Goal: Obtain resource: Obtain resource

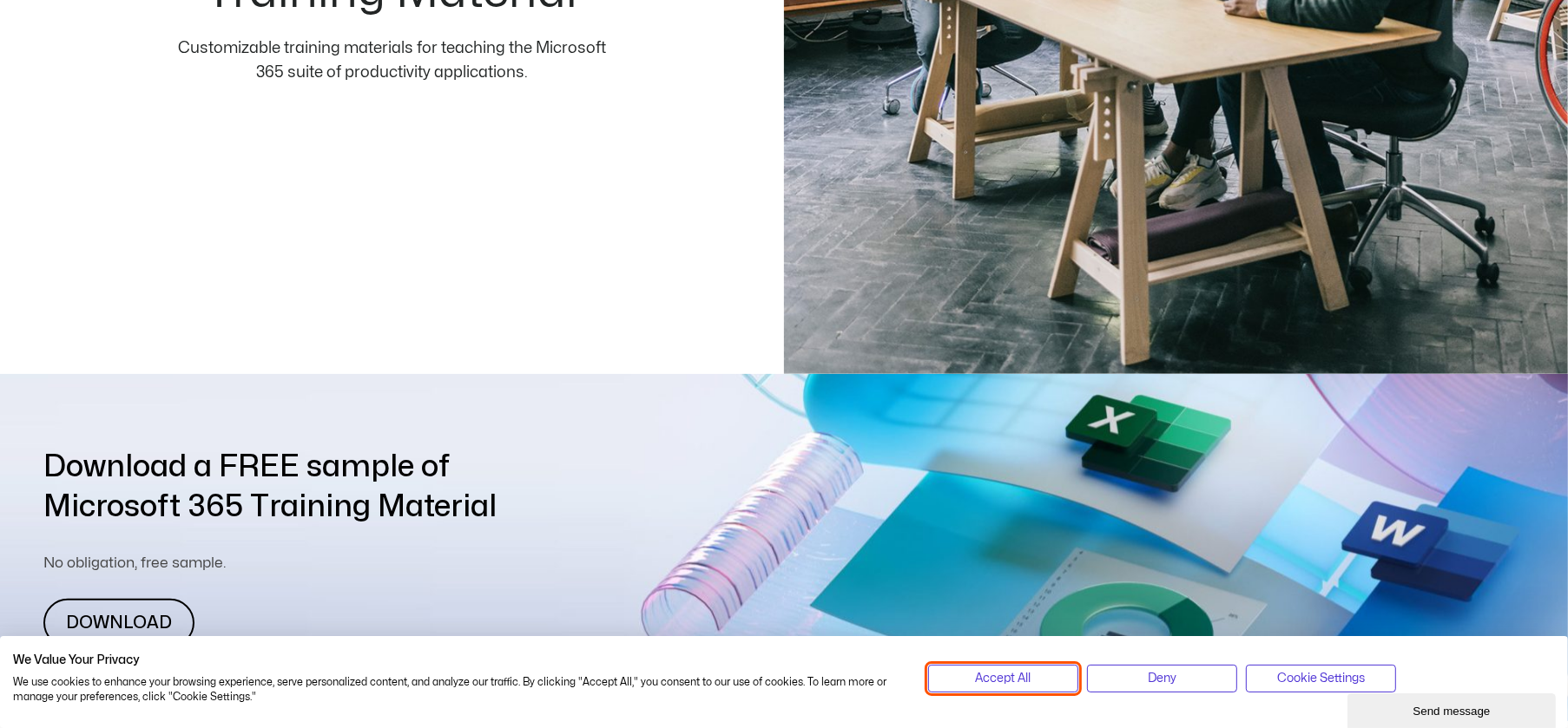
click at [964, 669] on button "Accept All" at bounding box center [1003, 679] width 151 height 28
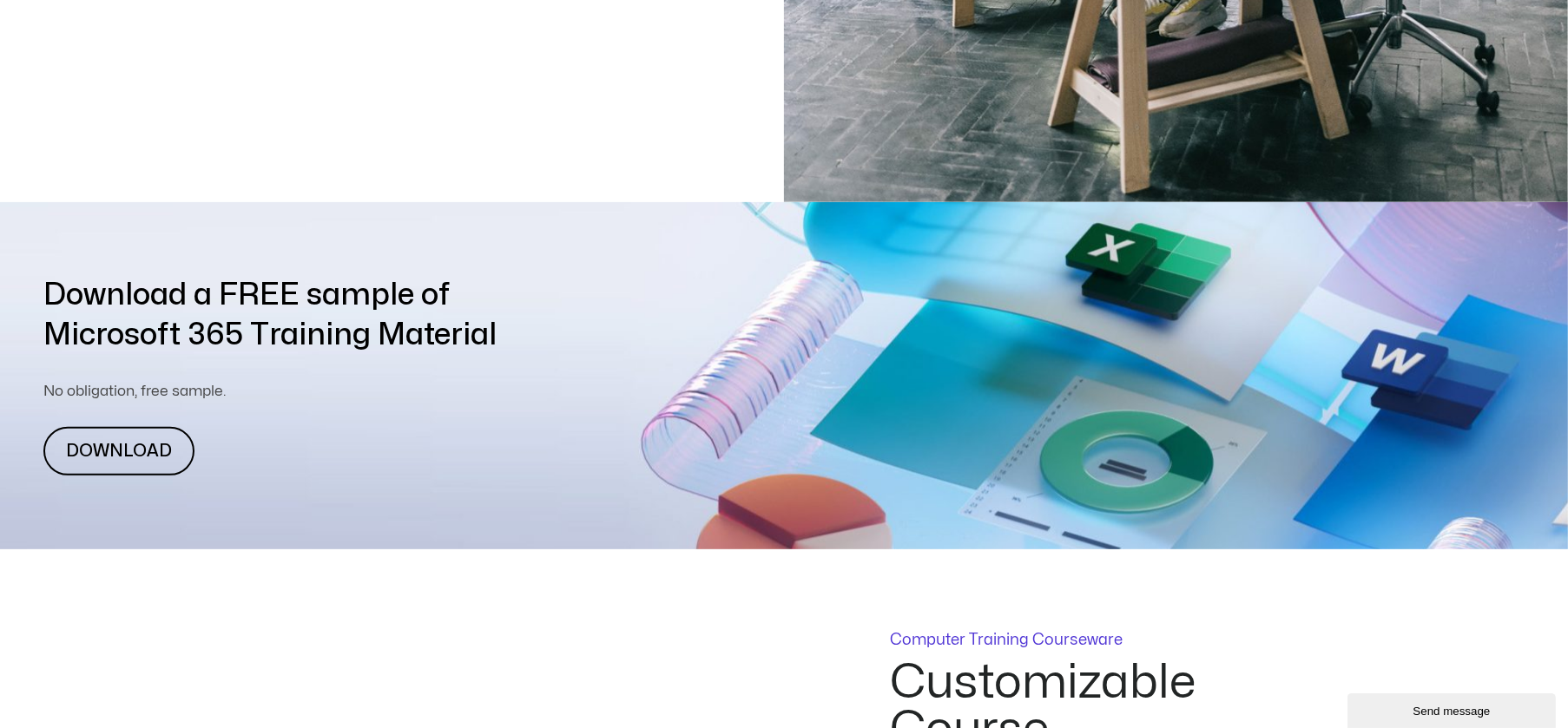
scroll to position [694, 0]
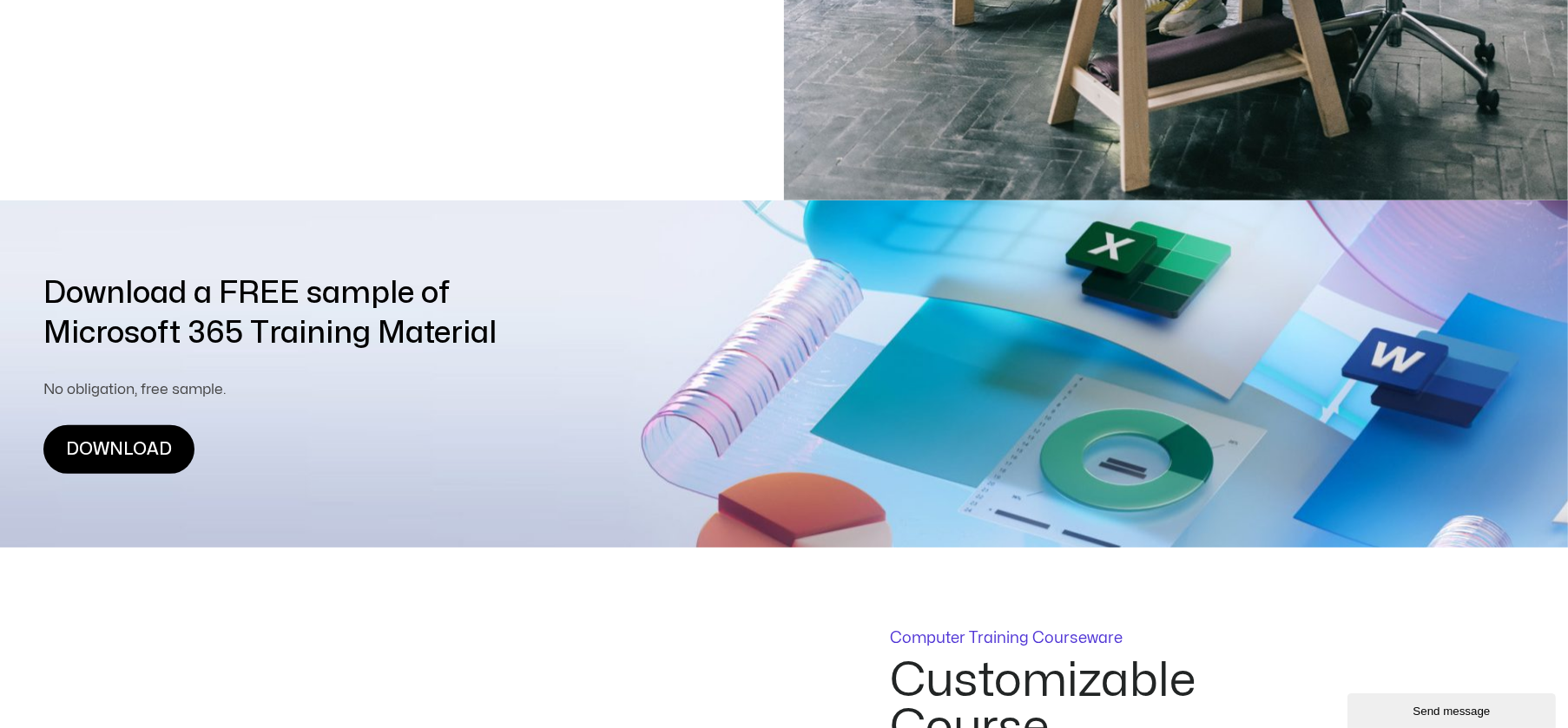
click at [111, 445] on link "DOWNLOAD" at bounding box center [119, 450] width 151 height 49
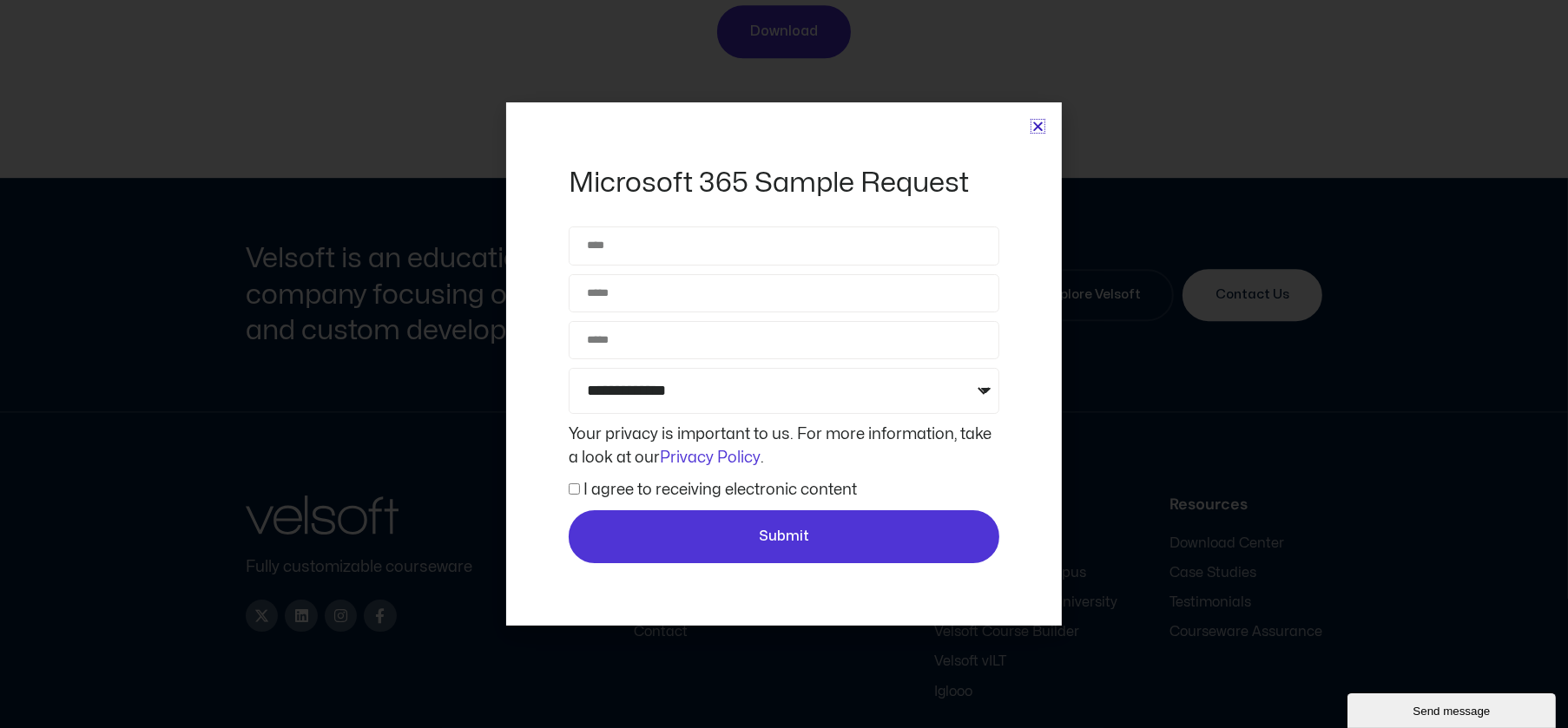
scroll to position [5921, 0]
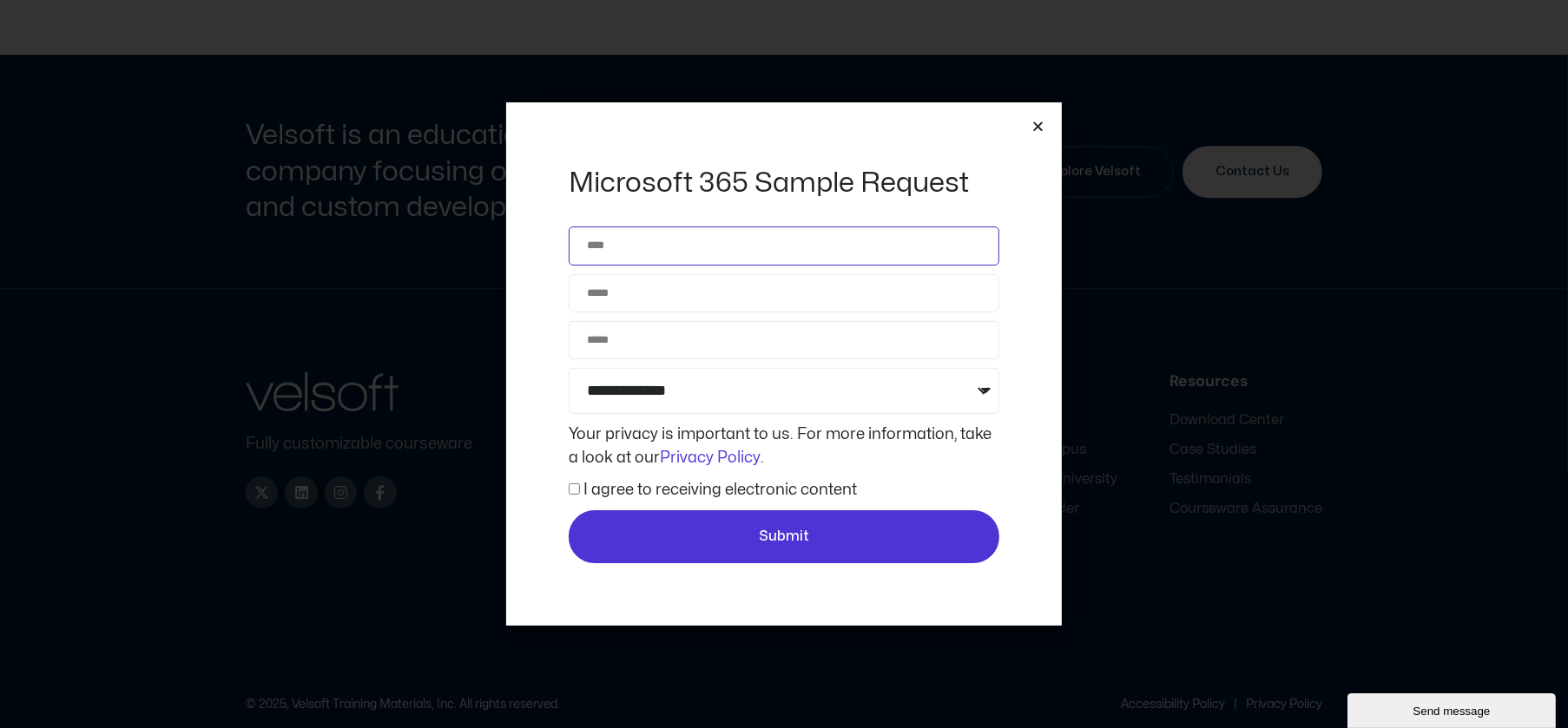
click at [707, 245] on input "Name" at bounding box center [784, 245] width 431 height 38
type input "**********"
click at [712, 409] on select "**********" at bounding box center [784, 391] width 431 height 46
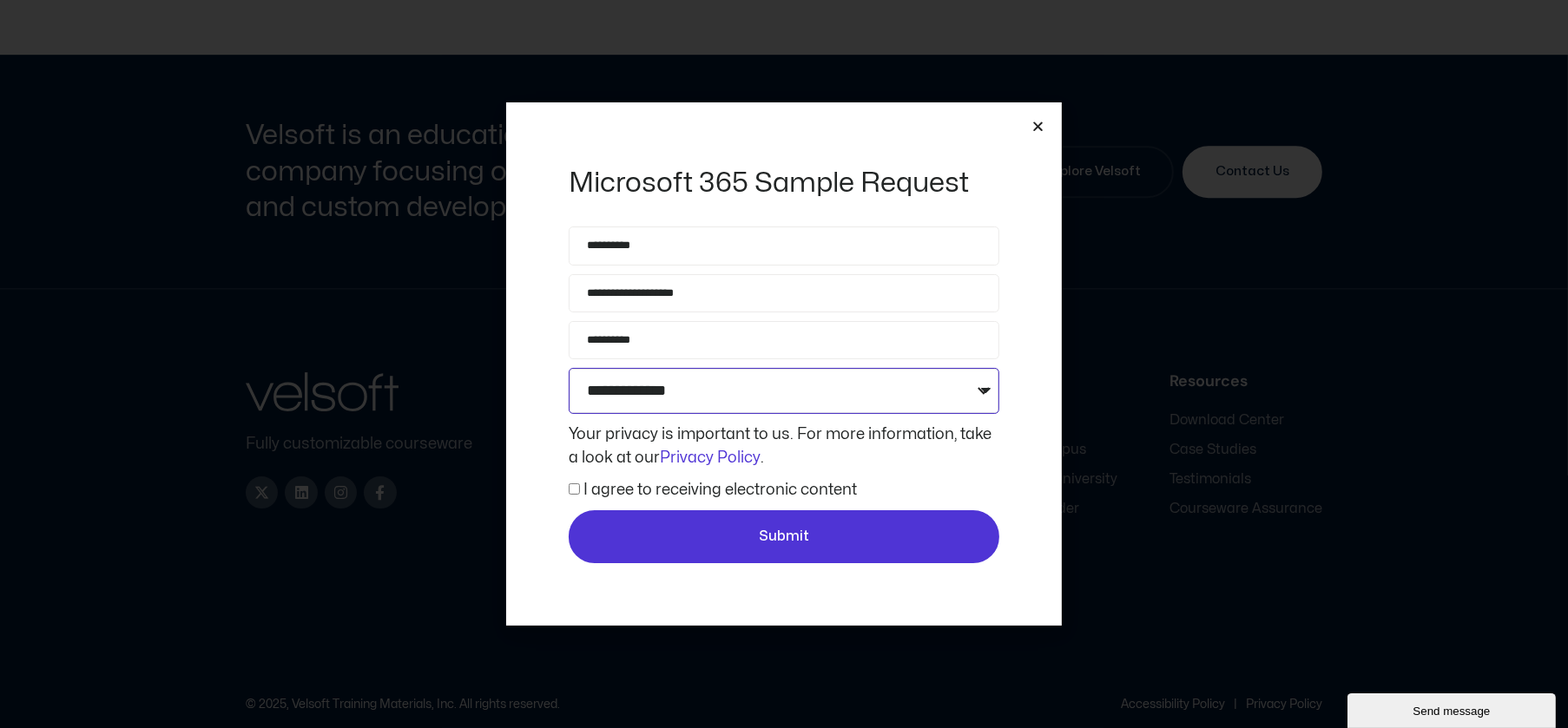
select select "**********"
click at [569, 368] on select "**********" at bounding box center [784, 391] width 431 height 46
click at [593, 484] on label "I agree to receiving electronic content" at bounding box center [720, 490] width 273 height 15
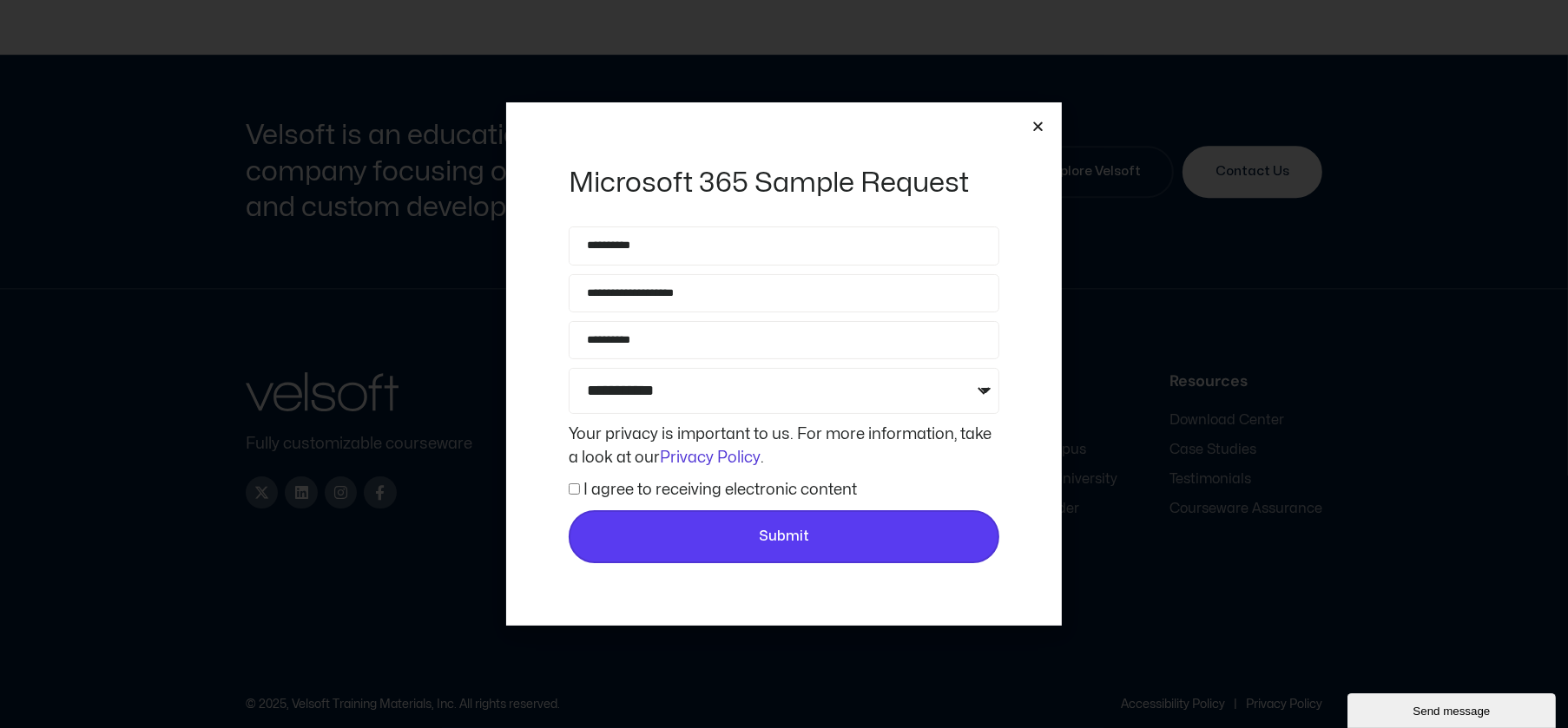
click at [695, 525] on button "Submit" at bounding box center [784, 538] width 431 height 54
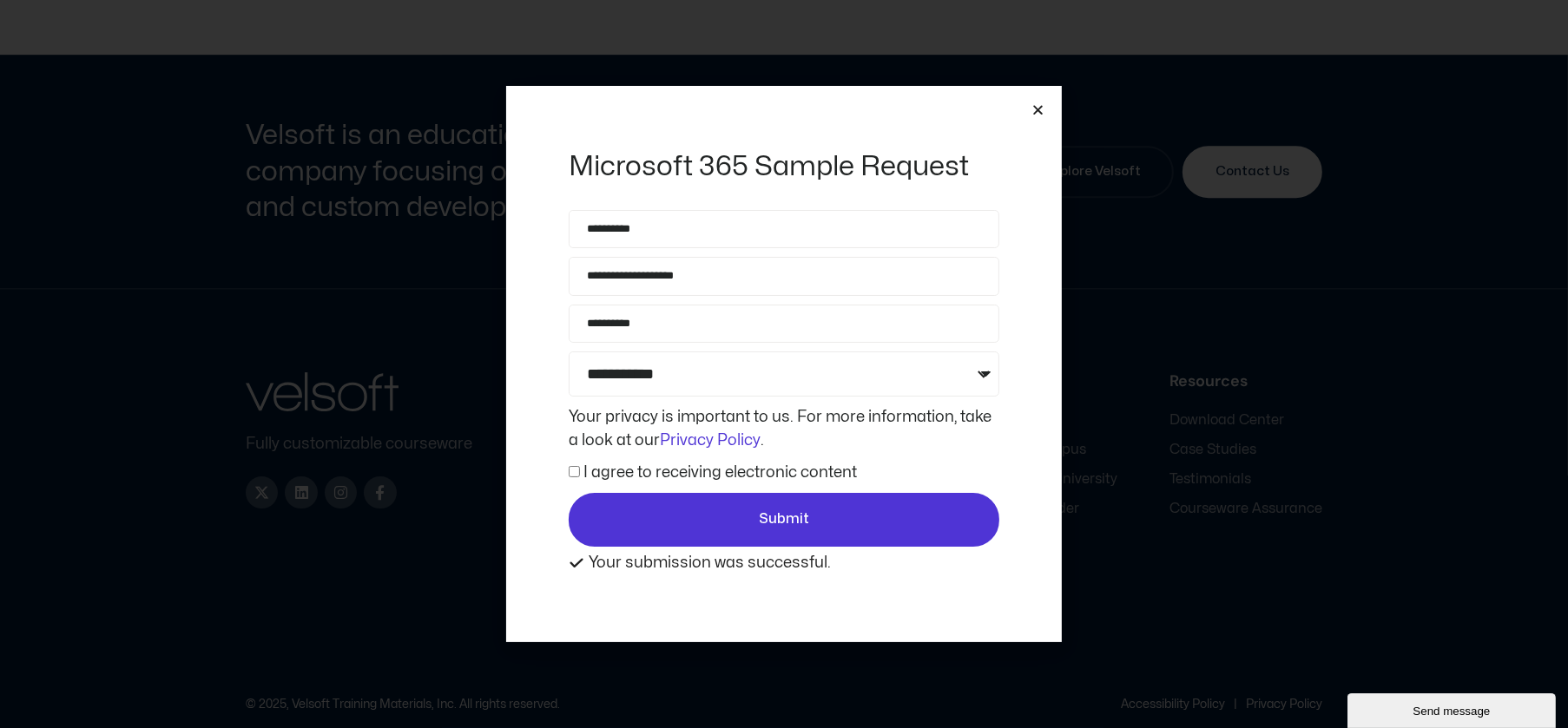
click at [1043, 104] on icon "Close" at bounding box center [1037, 110] width 13 height 13
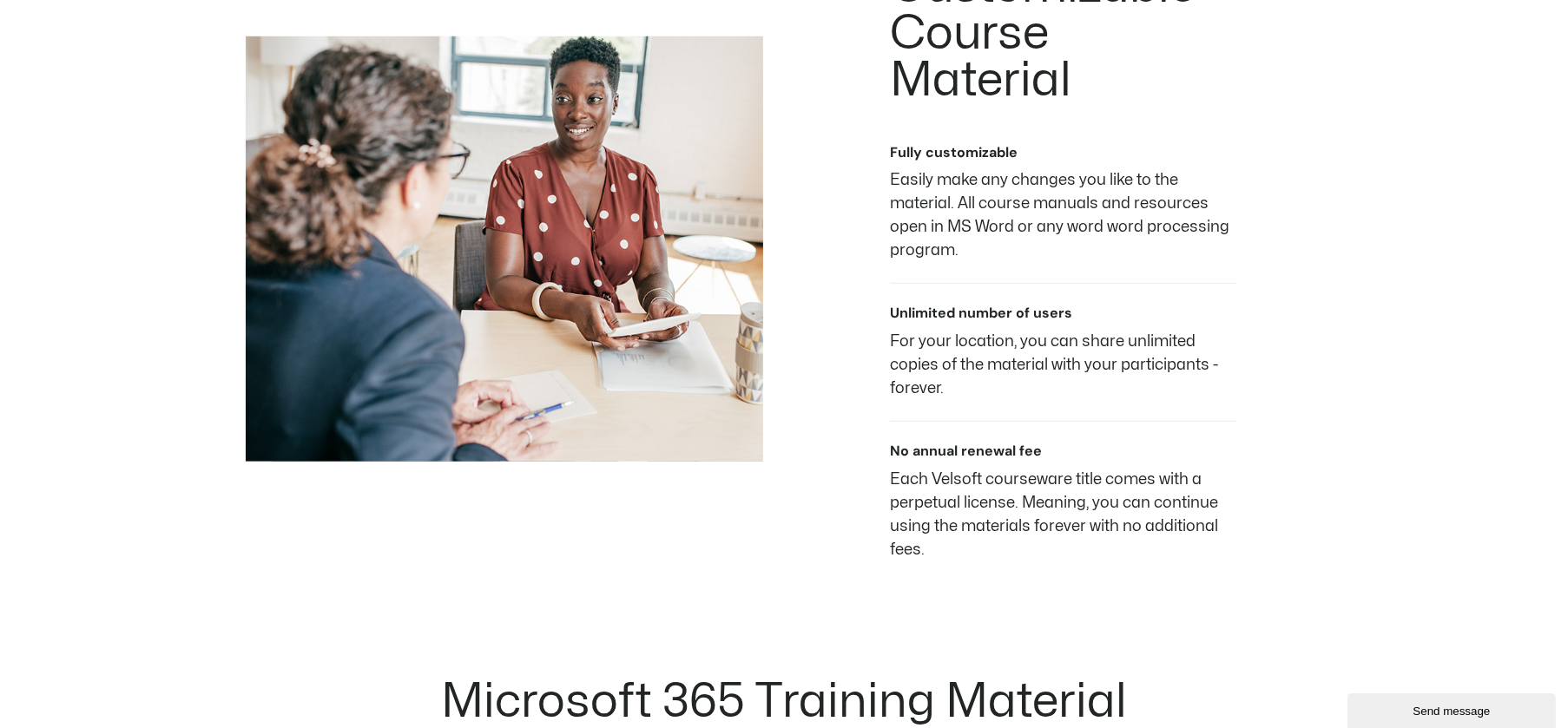
scroll to position [1077, 0]
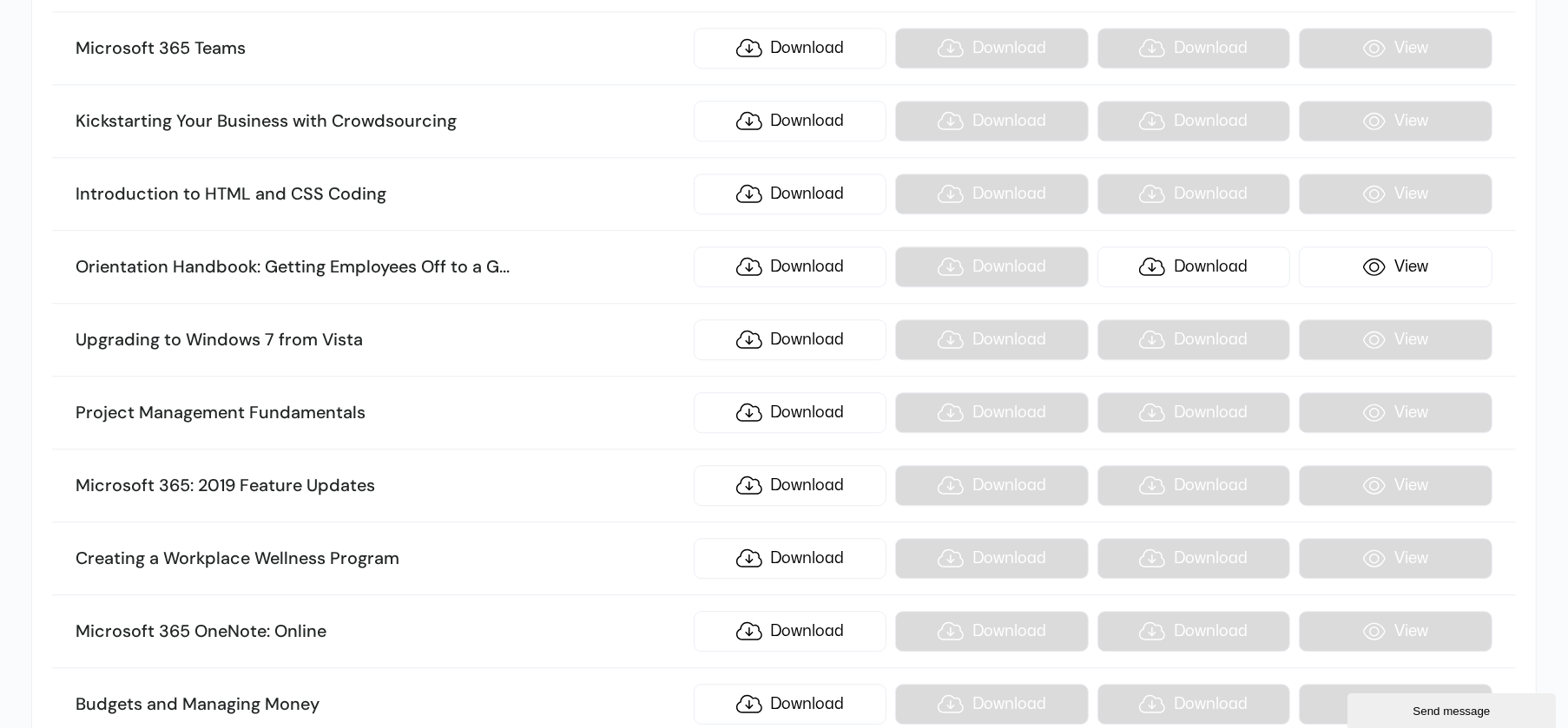
scroll to position [16783, 0]
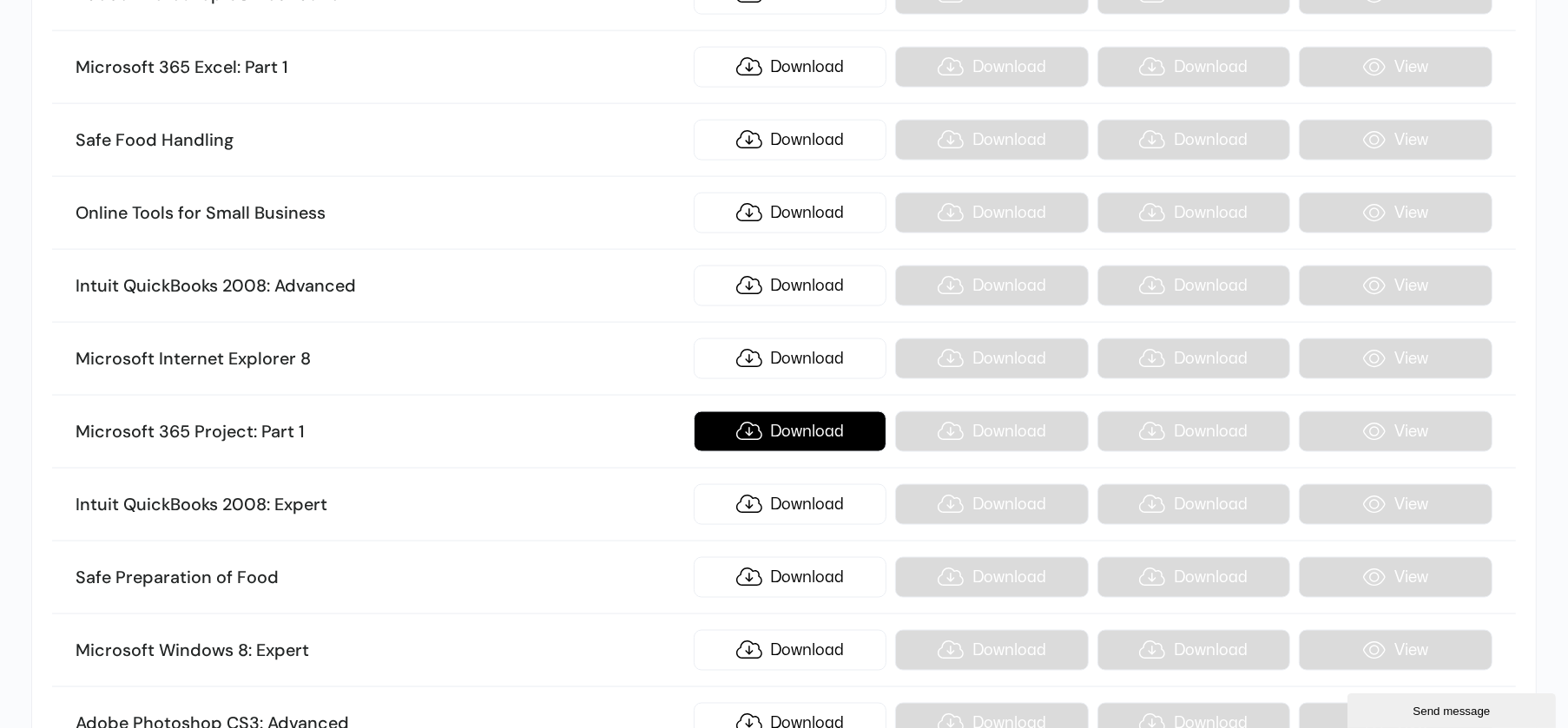
click at [788, 412] on link "Download" at bounding box center [790, 432] width 193 height 41
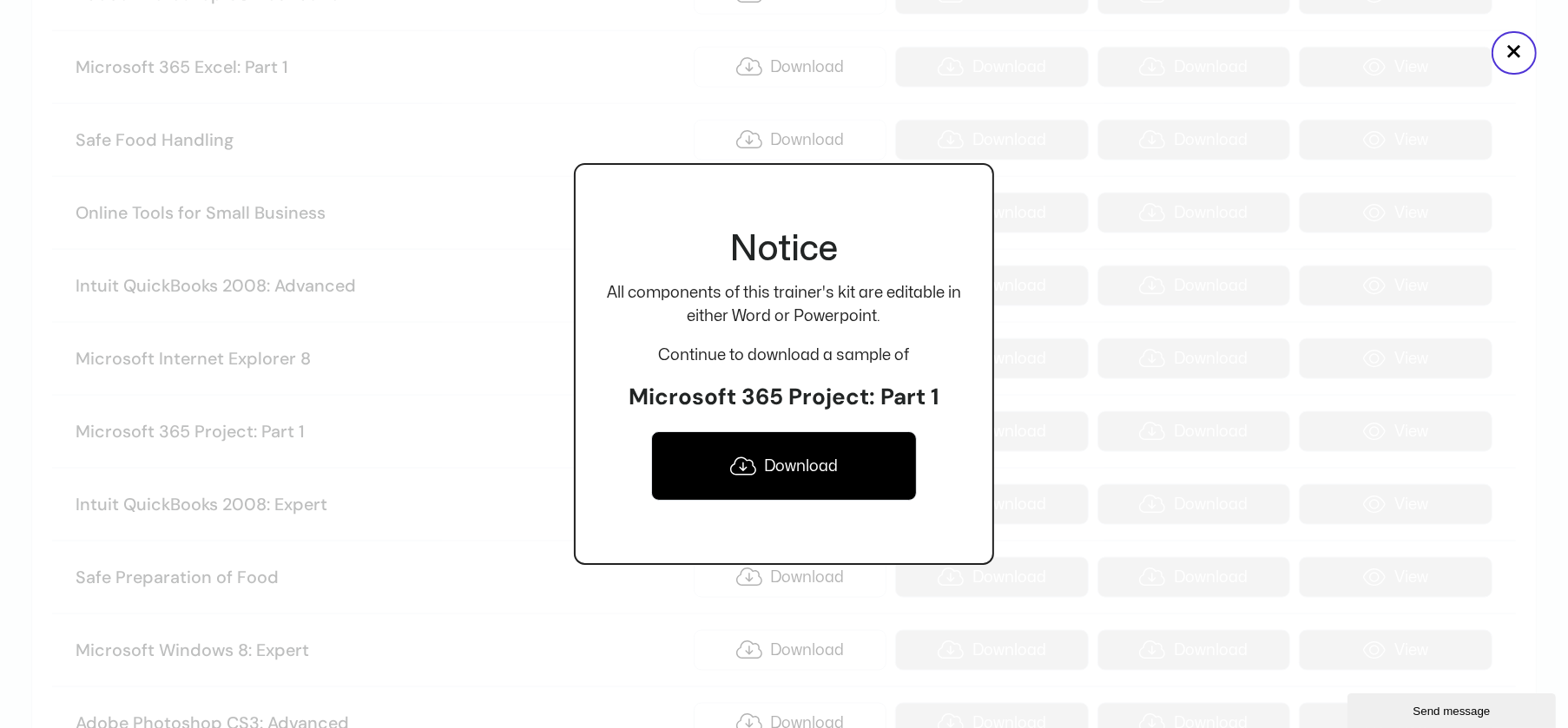
click at [768, 454] on link "Download" at bounding box center [784, 467] width 265 height 70
click at [1512, 67] on button "×" at bounding box center [1514, 53] width 45 height 44
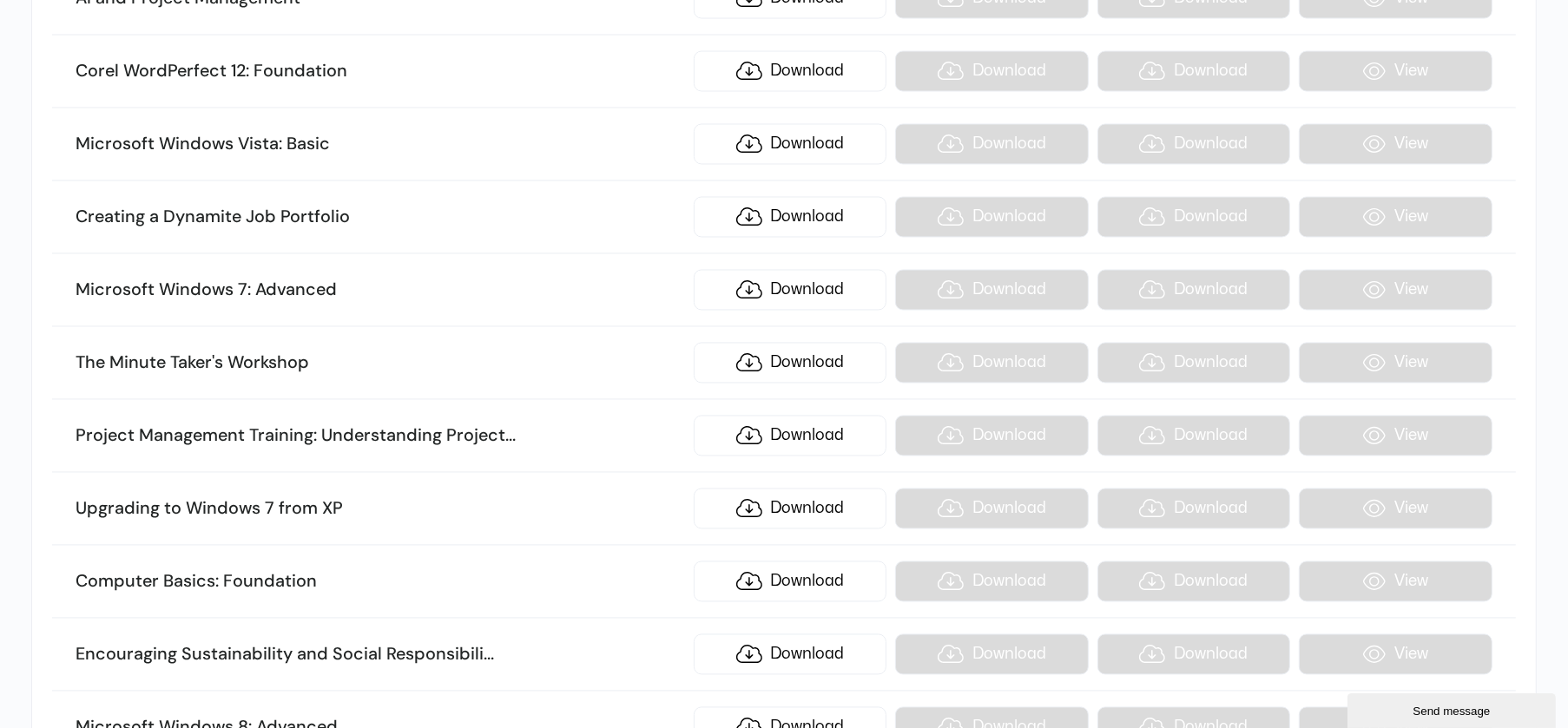
scroll to position [23029, 0]
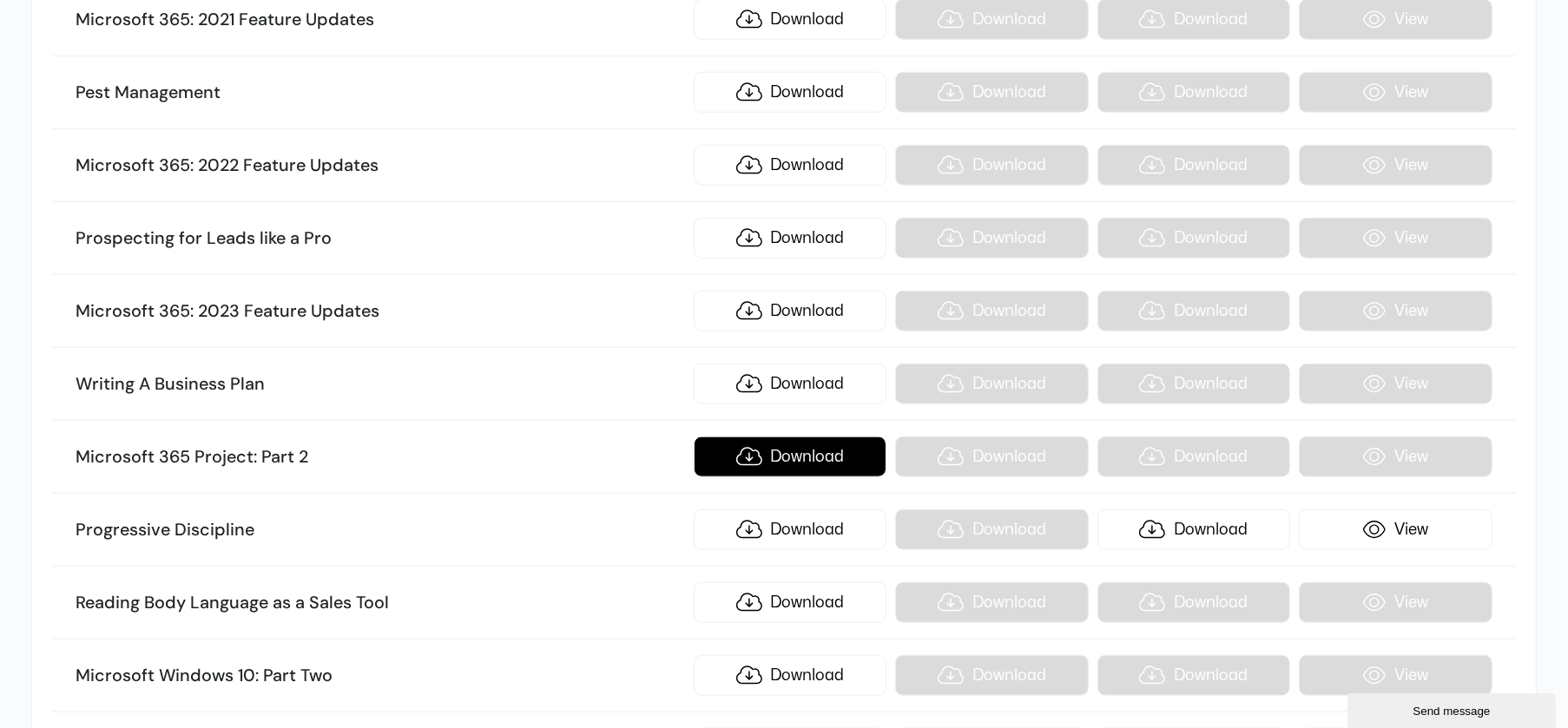
click at [769, 437] on link "Download" at bounding box center [790, 457] width 193 height 41
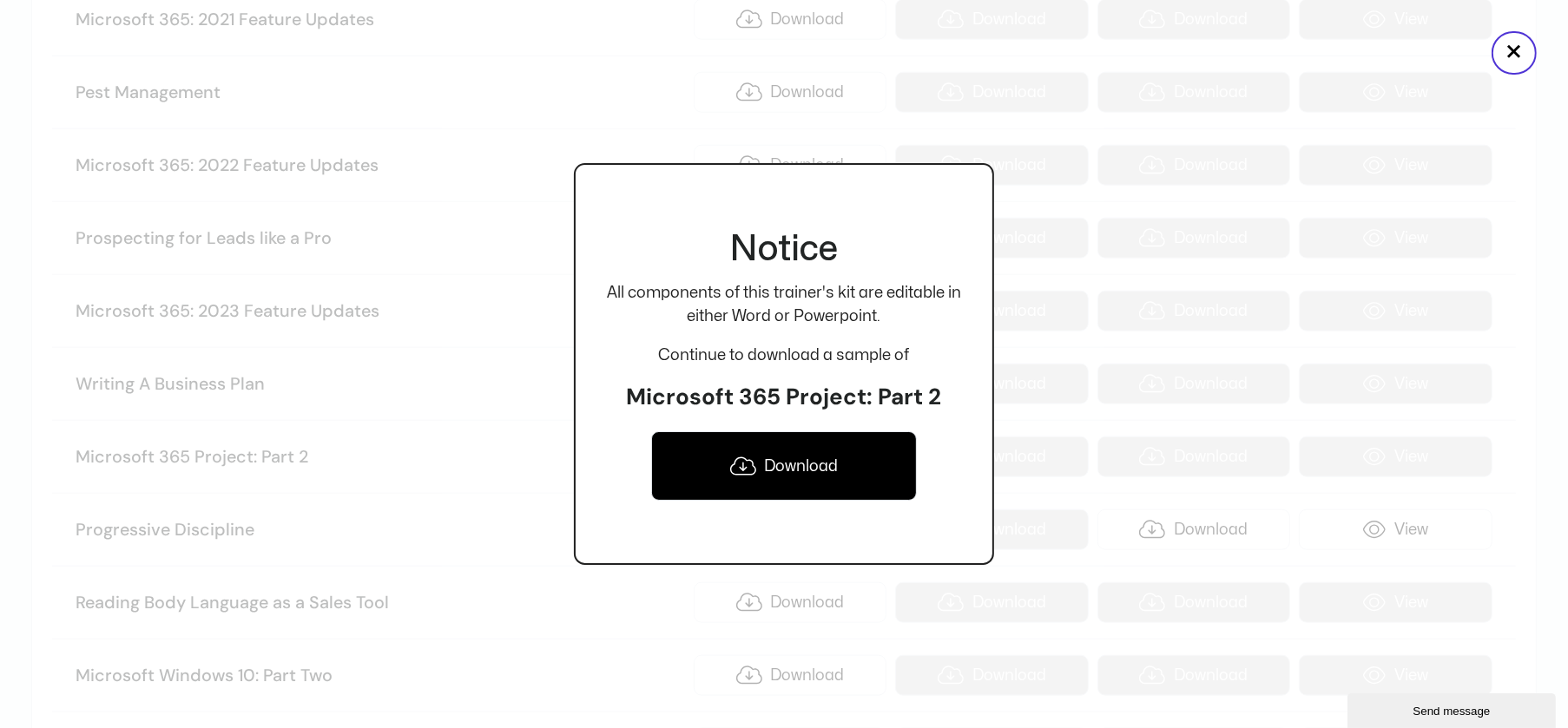
click at [786, 444] on link "Download" at bounding box center [784, 467] width 265 height 70
click at [1513, 55] on button "×" at bounding box center [1514, 53] width 45 height 44
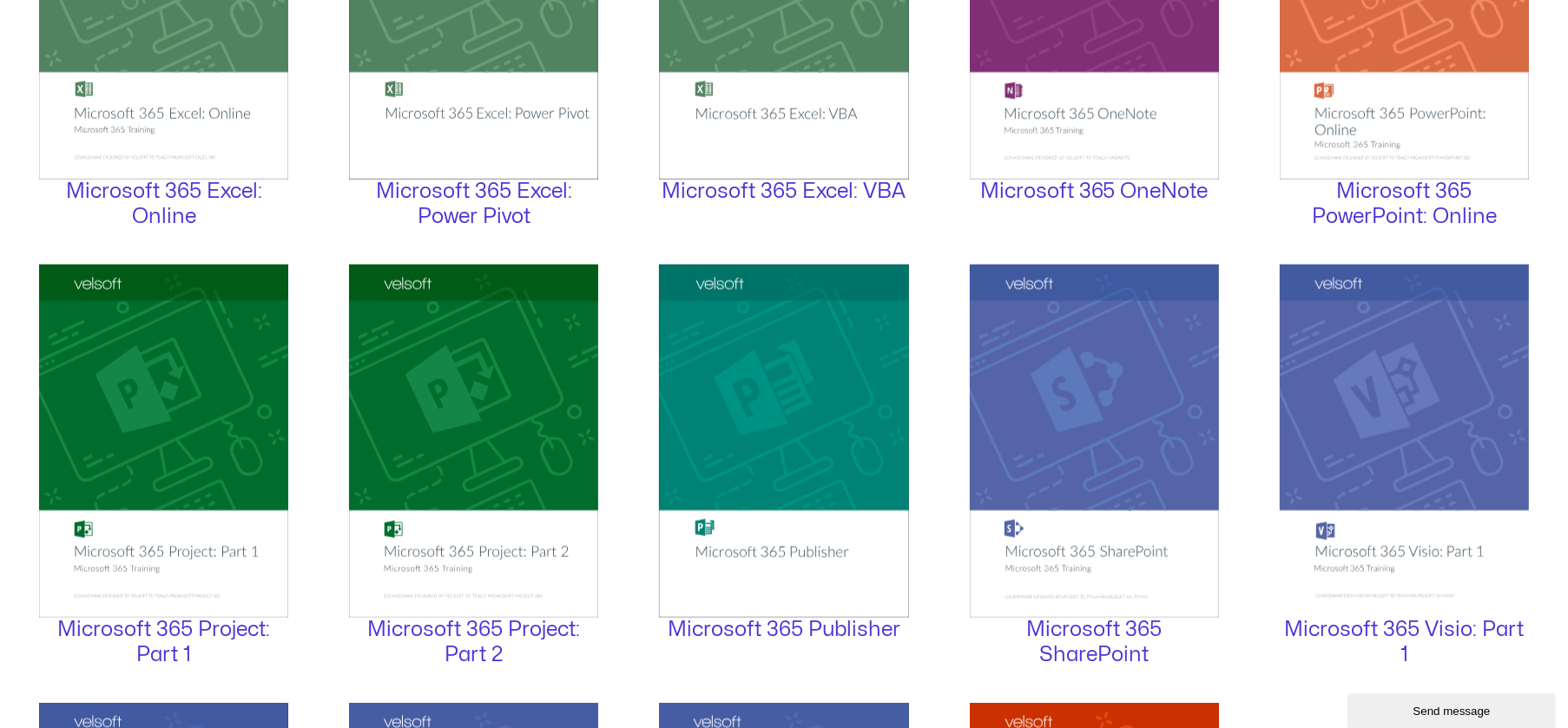
scroll to position [2430, 0]
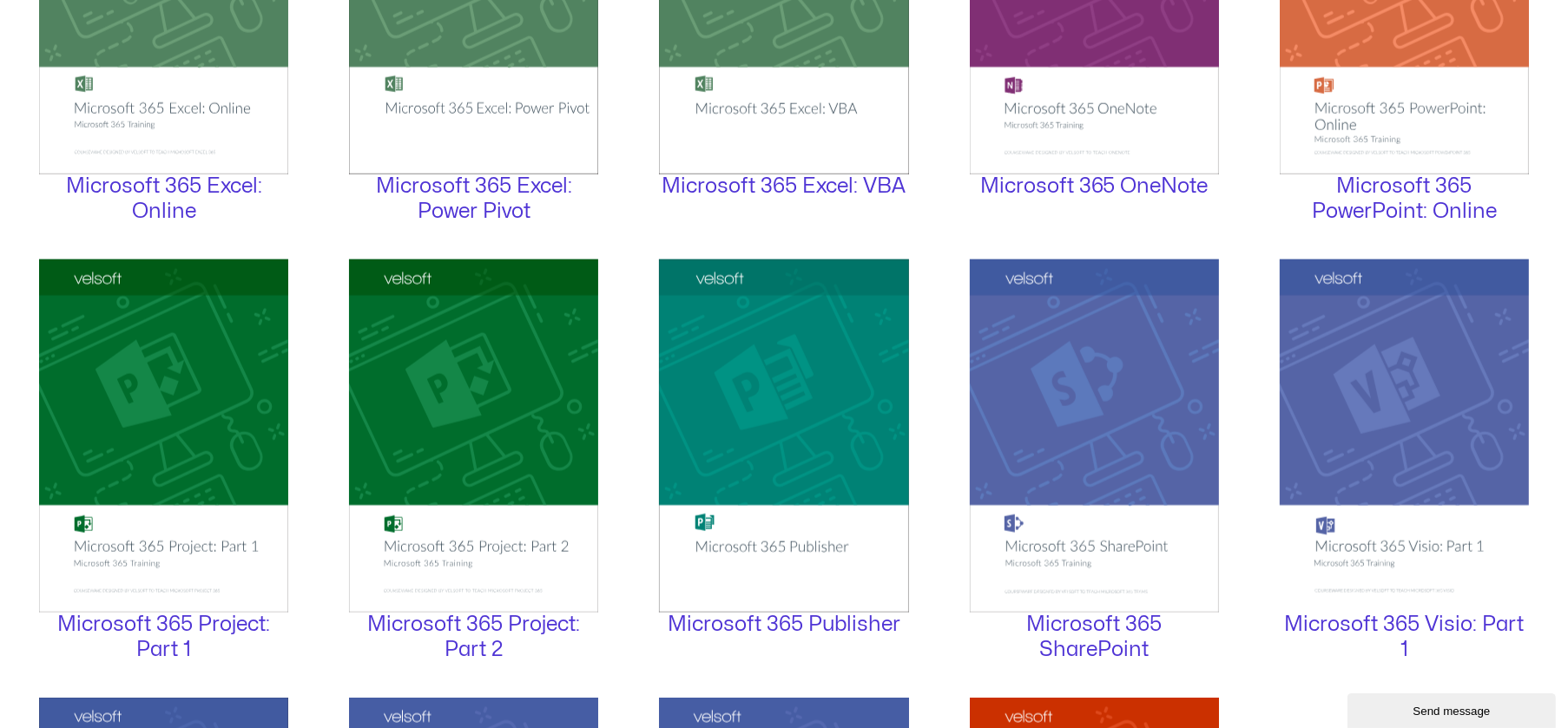
click at [532, 423] on img at bounding box center [474, 436] width 249 height 353
click at [476, 628] on link "Microsoft 365 Project: Part 2" at bounding box center [473, 636] width 212 height 45
